Goal: Find specific page/section: Find specific page/section

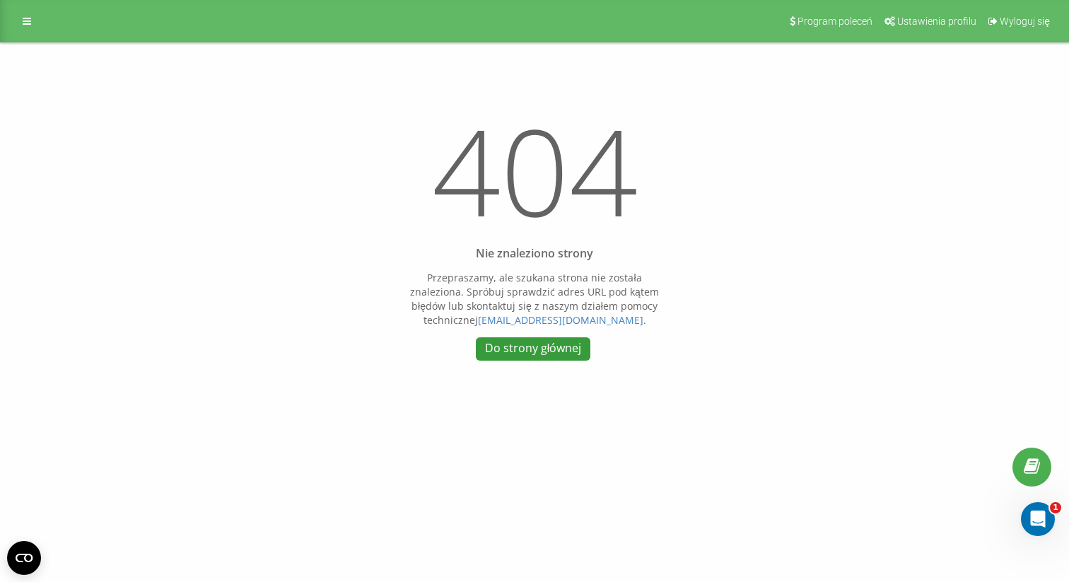
click at [540, 354] on link "Do strony głównej" at bounding box center [533, 348] width 115 height 23
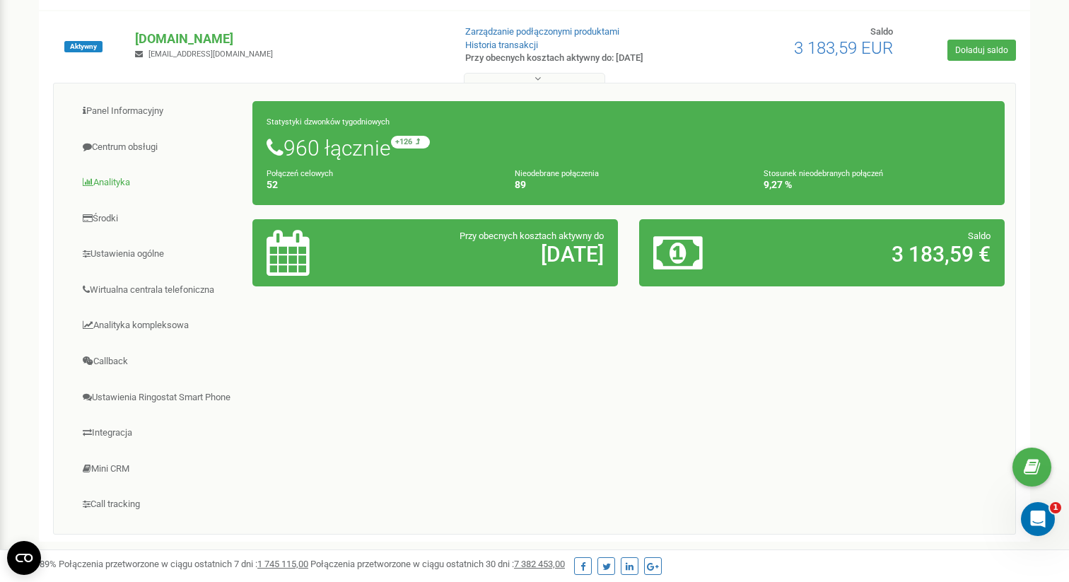
scroll to position [156, 0]
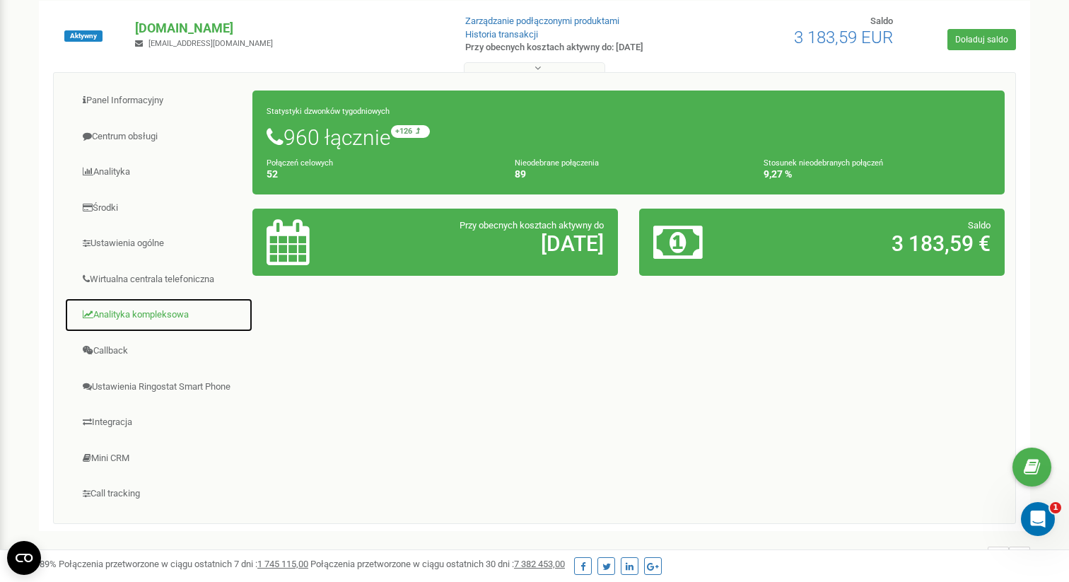
click at [174, 323] on link "Analityka kompleksowa" at bounding box center [158, 315] width 189 height 35
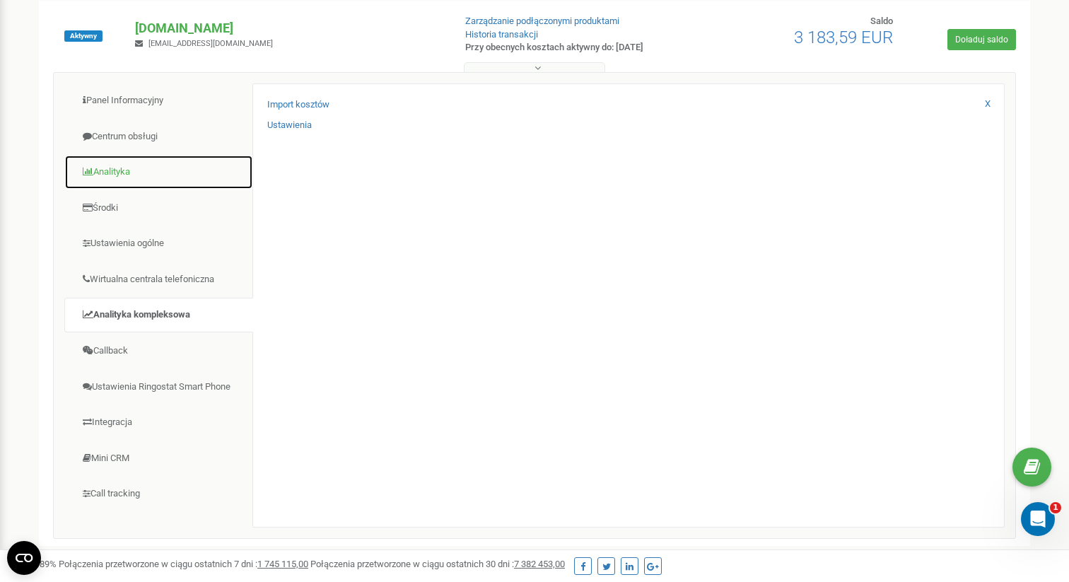
click at [119, 173] on link "Analityka" at bounding box center [158, 172] width 189 height 35
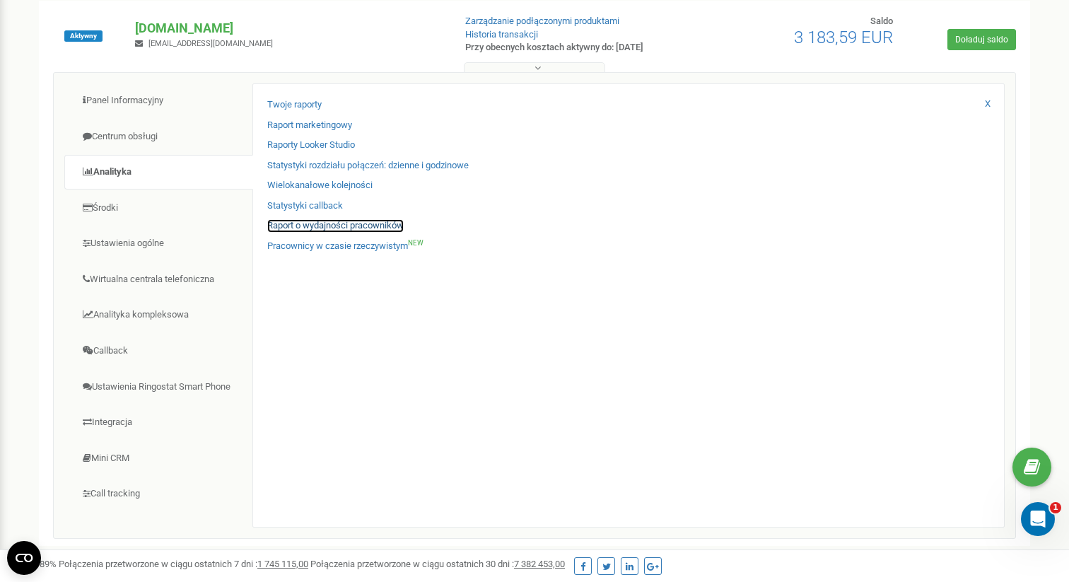
click at [334, 225] on link "Raport o wydajności pracowników" at bounding box center [335, 225] width 136 height 13
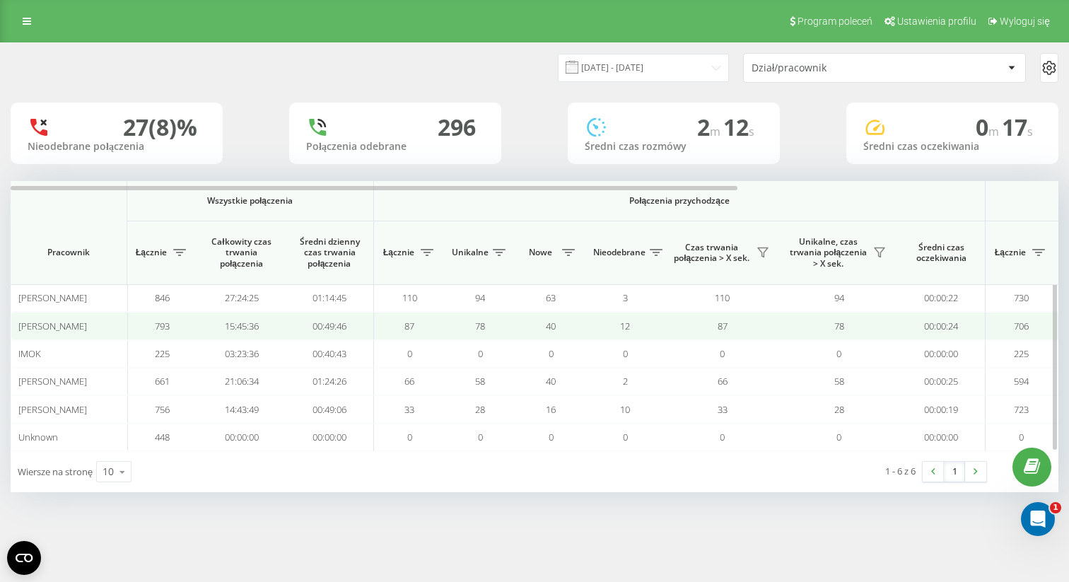
scroll to position [0, 2]
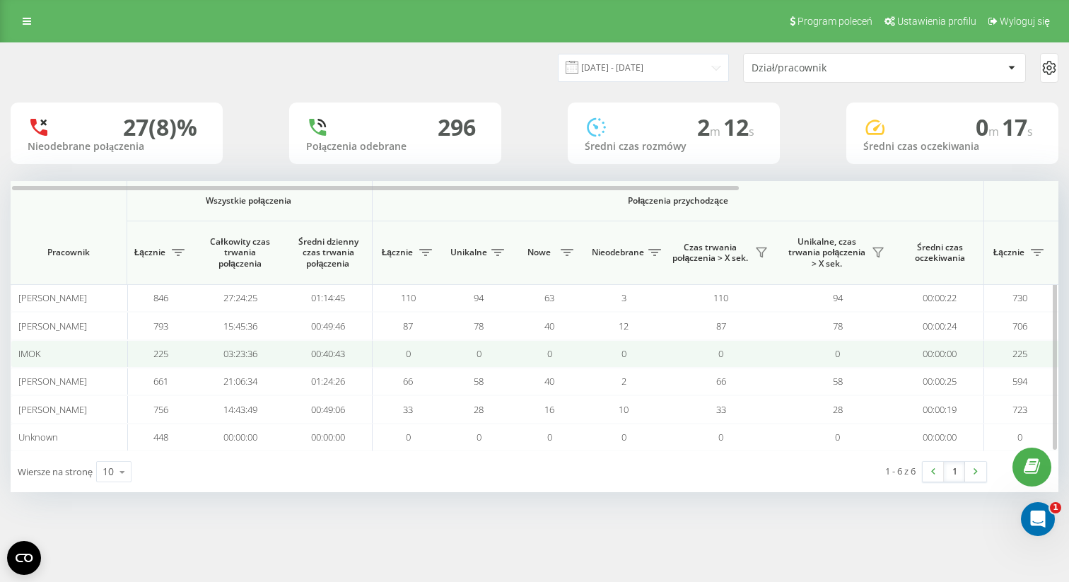
click at [34, 354] on span "IMOK" at bounding box center [29, 353] width 23 height 13
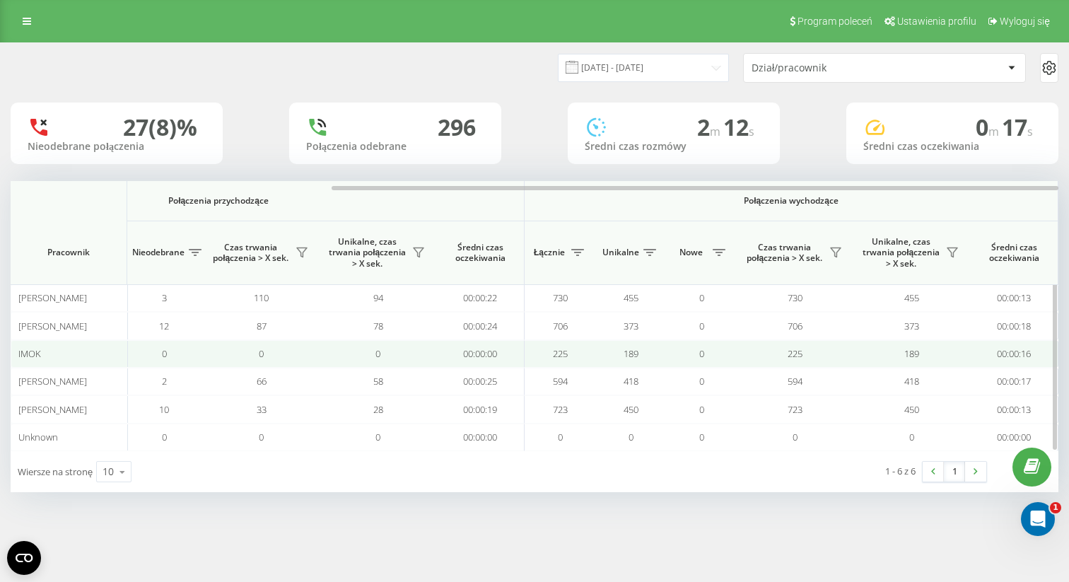
scroll to position [0, 461]
